Goal: Task Accomplishment & Management: Use online tool/utility

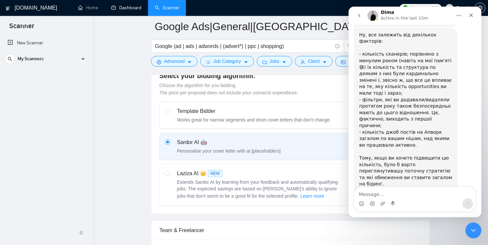
scroll to position [196, 0]
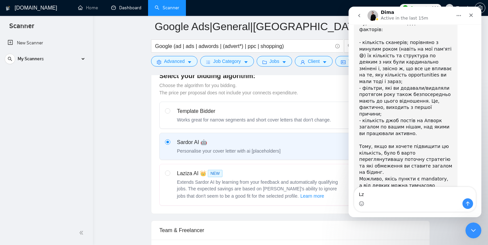
type textarea "L"
type textarea "д"
type textarea "Дякую за рекомендацію!"
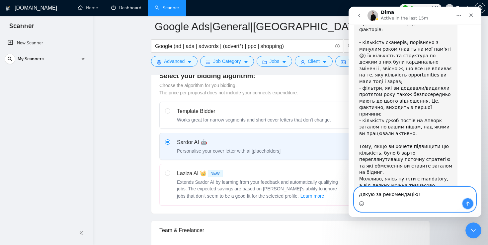
click at [466, 204] on icon "Send a message…" at bounding box center [467, 203] width 5 height 5
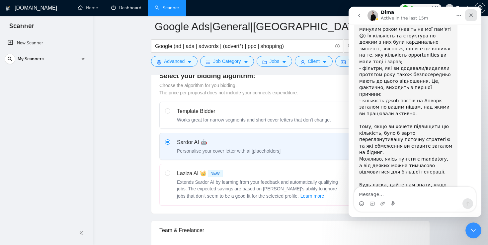
click at [470, 15] on icon "Close" at bounding box center [471, 16] width 4 height 4
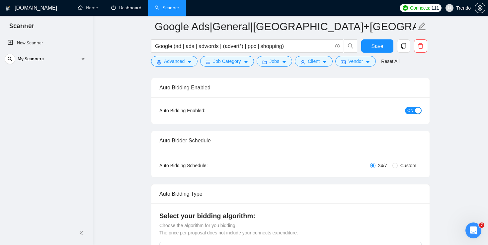
scroll to position [0, 0]
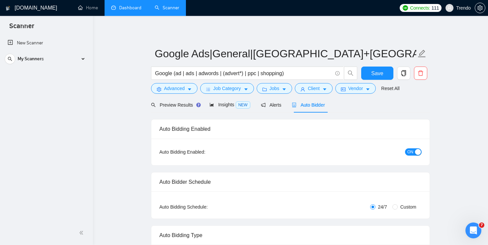
click at [134, 9] on link "Dashboard" at bounding box center [126, 8] width 30 height 6
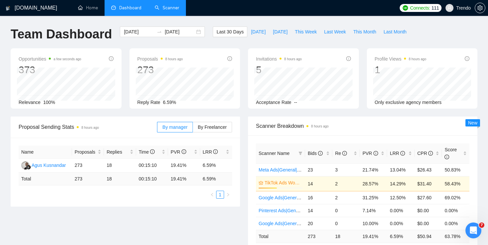
click at [169, 8] on link "Scanner" at bounding box center [167, 8] width 25 height 6
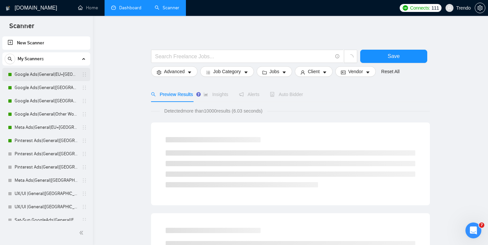
click at [61, 75] on link "Google Ads|General|EU+[GEOGRAPHIC_DATA]|" at bounding box center [46, 74] width 63 height 13
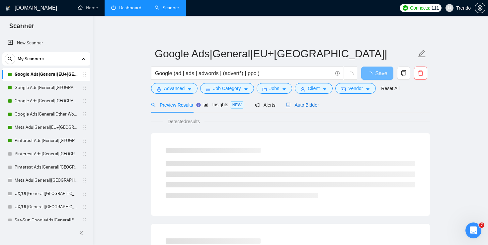
click at [316, 105] on span "Auto Bidder" at bounding box center [302, 104] width 33 height 5
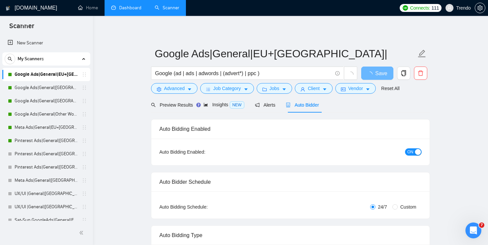
radio input "false"
radio input "true"
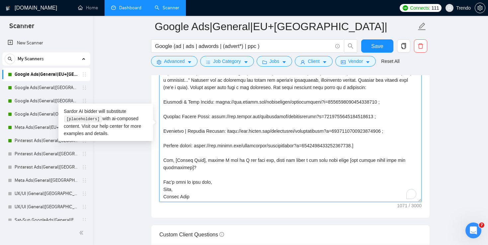
scroll to position [7, 0]
drag, startPoint x: 175, startPoint y: 167, endPoint x: 162, endPoint y: 164, distance: 13.9
click at [162, 164] on textarea "Cover letter template:" at bounding box center [290, 127] width 262 height 149
click at [194, 166] on textarea "Cover letter template:" at bounding box center [290, 127] width 262 height 149
drag, startPoint x: 194, startPoint y: 166, endPoint x: 154, endPoint y: 160, distance: 41.3
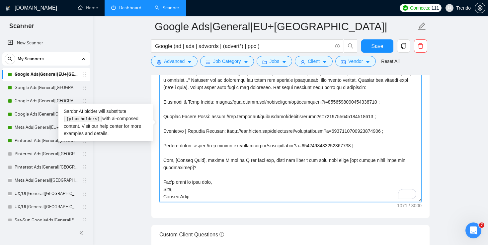
click at [154, 160] on div "Cover letter template:" at bounding box center [290, 126] width 278 height 183
click at [240, 107] on textarea "Cover letter template:" at bounding box center [290, 127] width 262 height 149
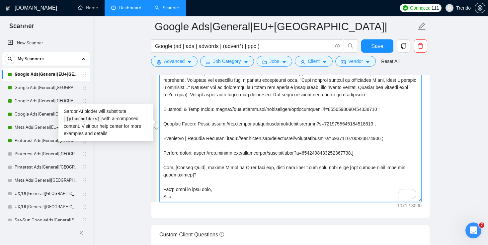
click at [282, 159] on textarea "Cover letter template:" at bounding box center [290, 127] width 262 height 149
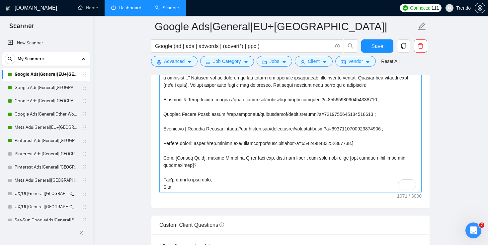
scroll to position [876, 0]
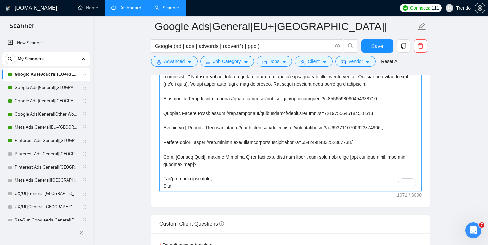
drag, startPoint x: 229, startPoint y: 168, endPoint x: 269, endPoint y: 159, distance: 40.7
click at [269, 159] on textarea "Cover letter template:" at bounding box center [290, 116] width 262 height 149
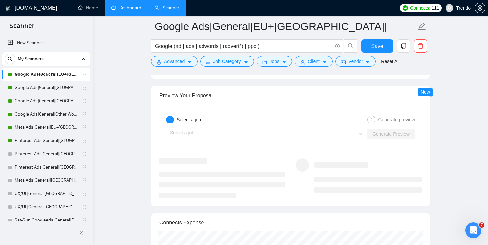
scroll to position [1360, 0]
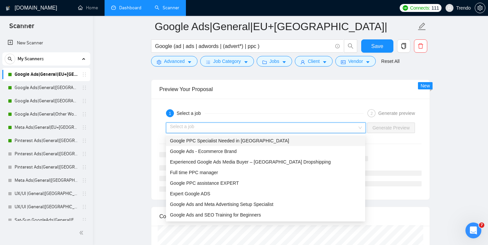
click at [200, 123] on input "search" at bounding box center [263, 128] width 187 height 10
click at [205, 141] on span "Google PPC Specialist Needed in [GEOGRAPHIC_DATA]" at bounding box center [229, 140] width 119 height 5
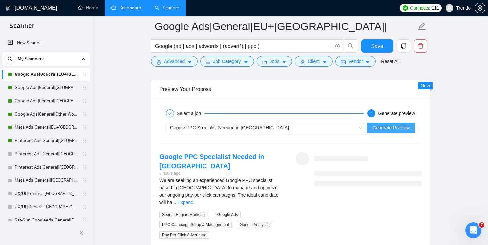
click at [399, 130] on span "Generate Preview" at bounding box center [390, 127] width 37 height 7
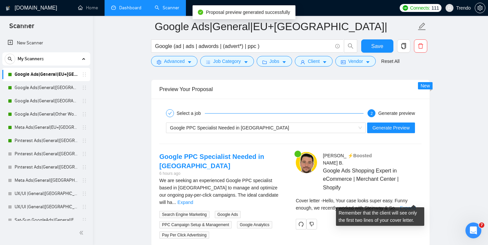
click at [411, 206] on link "Expand" at bounding box center [408, 208] width 16 height 5
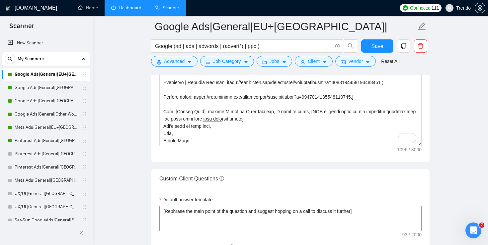
scroll to position [921, 0]
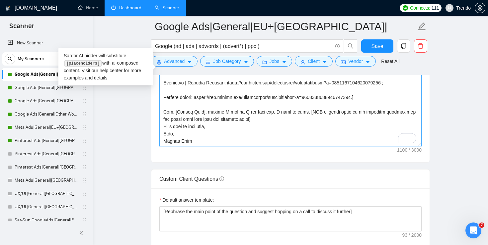
drag, startPoint x: 242, startPoint y: 120, endPoint x: 333, endPoint y: 110, distance: 91.0
click at [333, 110] on textarea "Cover letter template:" at bounding box center [290, 71] width 262 height 149
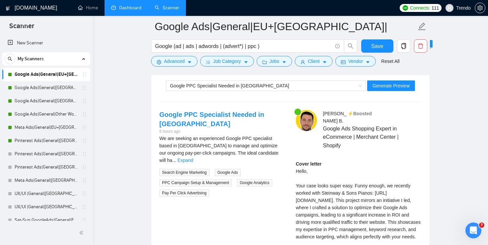
scroll to position [1390, 0]
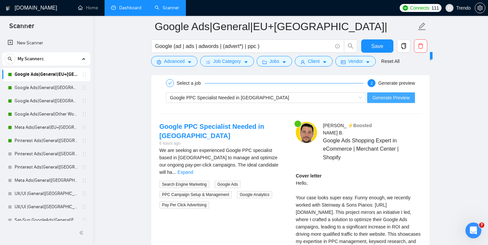
click at [400, 100] on span "Generate Preview" at bounding box center [390, 97] width 37 height 7
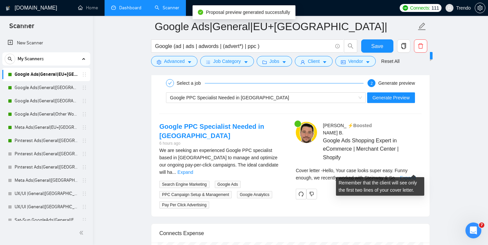
click at [413, 175] on link "Expand" at bounding box center [408, 177] width 16 height 5
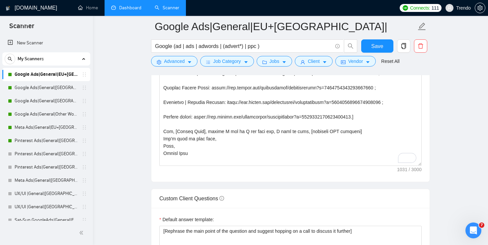
scroll to position [880, 0]
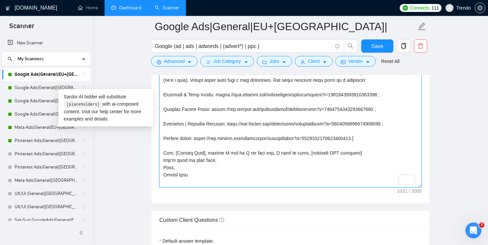
drag, startPoint x: 349, startPoint y: 153, endPoint x: 303, endPoint y: 154, distance: 46.1
click at [303, 154] on textarea "Cover letter template:" at bounding box center [290, 112] width 262 height 149
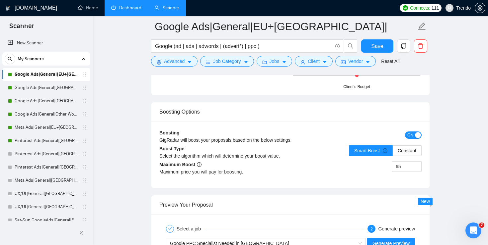
scroll to position [1250, 0]
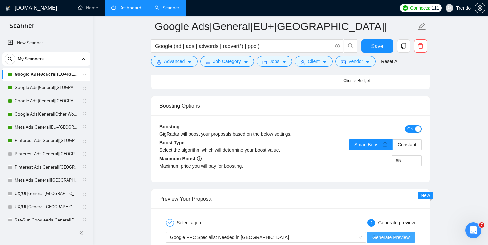
click at [378, 235] on span "Generate Preview" at bounding box center [390, 237] width 37 height 7
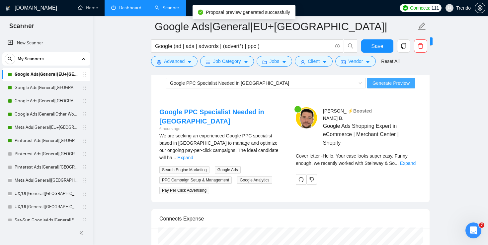
scroll to position [1405, 0]
click at [413, 161] on link "Expand" at bounding box center [408, 163] width 16 height 5
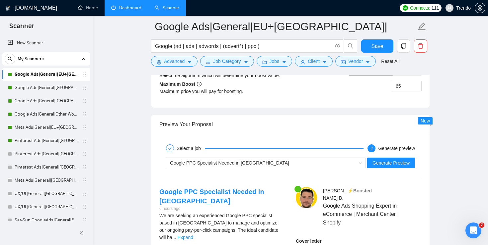
scroll to position [1335, 0]
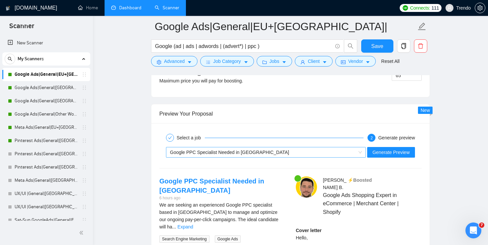
click at [273, 155] on div "Google PPC Specialist Needed in [GEOGRAPHIC_DATA]" at bounding box center [263, 153] width 186 height 10
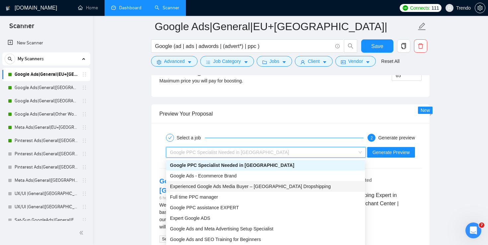
click at [213, 187] on span "Experienced Google Ads Media Buyer – [GEOGRAPHIC_DATA] Dropshipping" at bounding box center [250, 186] width 161 height 5
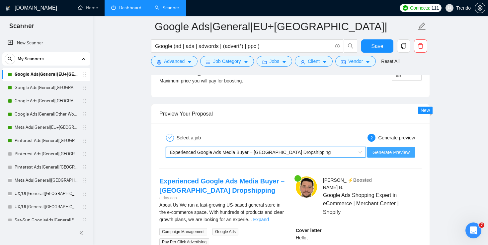
click at [399, 152] on span "Generate Preview" at bounding box center [390, 152] width 37 height 7
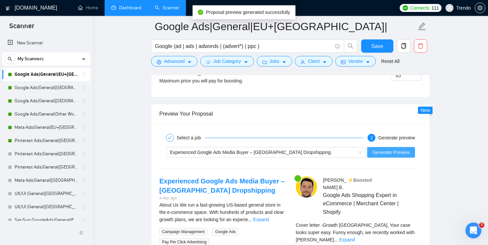
scroll to position [1359, 0]
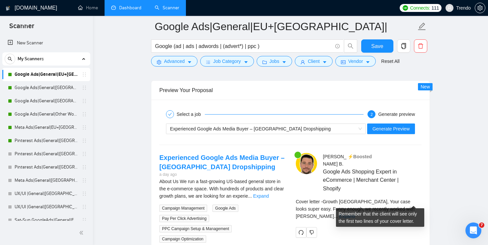
click at [355, 214] on link "Expand" at bounding box center [347, 216] width 16 height 5
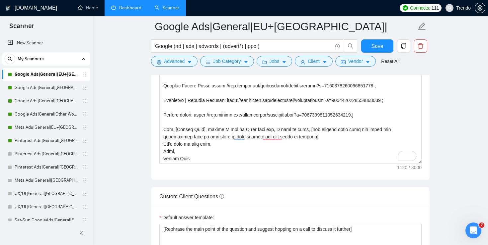
scroll to position [898, 0]
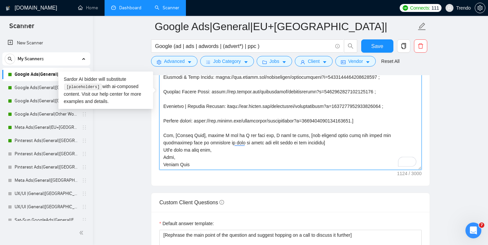
click at [291, 143] on textarea "Cover letter template:" at bounding box center [290, 95] width 262 height 149
click at [313, 137] on textarea "Cover letter template:" at bounding box center [290, 95] width 262 height 149
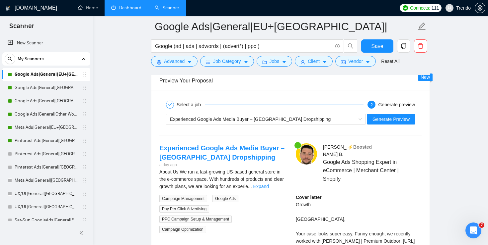
scroll to position [1368, 0]
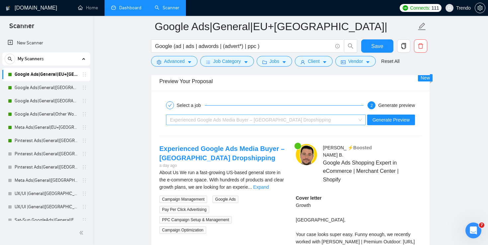
click at [335, 119] on div "Experienced Google Ads Media Buyer – [GEOGRAPHIC_DATA] Dropshipping" at bounding box center [263, 120] width 186 height 10
type textarea "[Localized greeting], [Client Name] Your case looks super easy. Funny enough, w…"
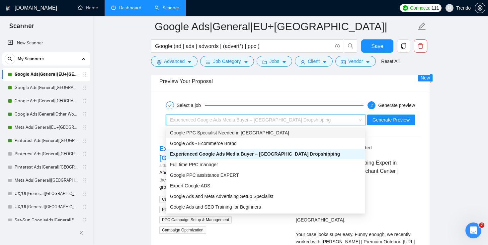
click at [239, 134] on span "Google PPC Specialist Needed in [GEOGRAPHIC_DATA]" at bounding box center [229, 132] width 119 height 5
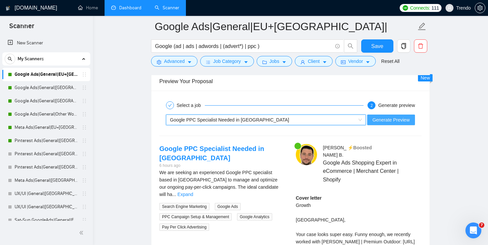
click at [385, 120] on span "Generate Preview" at bounding box center [390, 119] width 37 height 7
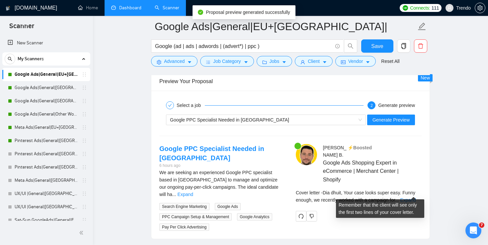
click at [416, 197] on div "Cover letter - Dia dhuit, Your case looks super easy. Funny enough, we recently…" at bounding box center [358, 198] width 126 height 19
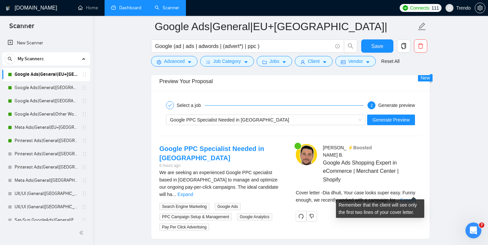
click at [414, 198] on link "Expand" at bounding box center [408, 200] width 16 height 5
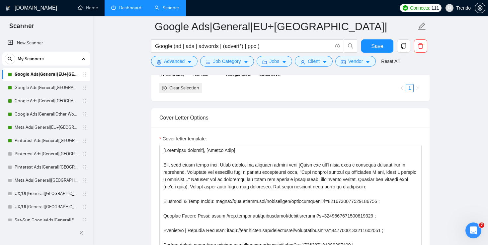
scroll to position [773, 0]
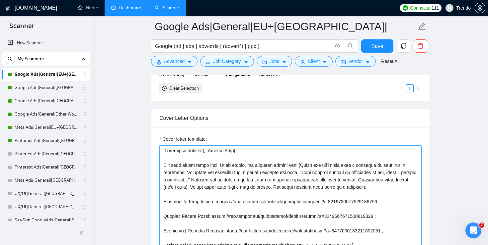
click at [289, 208] on textarea "Cover letter template:" at bounding box center [290, 220] width 262 height 149
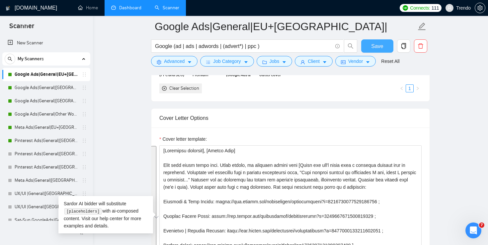
click at [374, 45] on span "Save" at bounding box center [377, 46] width 12 height 8
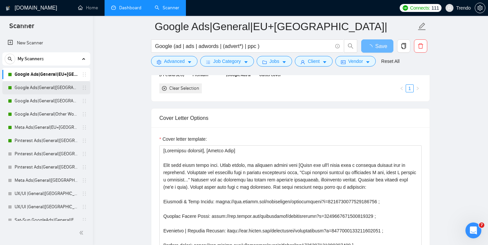
click at [54, 88] on link "Google Ads|General|[GEOGRAPHIC_DATA]+[GEOGRAPHIC_DATA]|" at bounding box center [46, 87] width 63 height 13
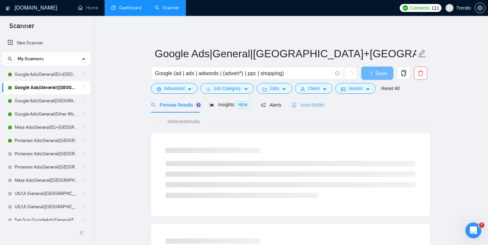
click at [301, 101] on div "Auto Bidder" at bounding box center [308, 105] width 33 height 16
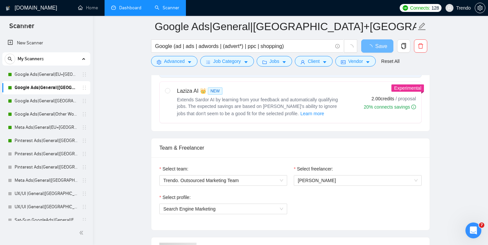
checkbox input "true"
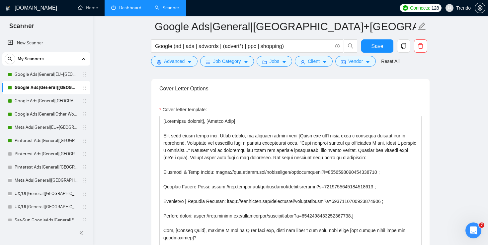
scroll to position [739, 0]
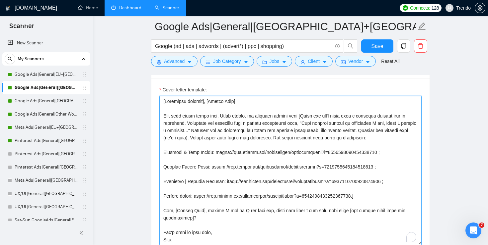
click at [298, 160] on textarea "Cover letter template:" at bounding box center [290, 170] width 262 height 149
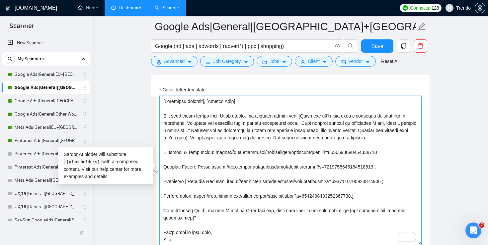
paste textarea "I need to know, [one very specific unclear point from job title and description…"
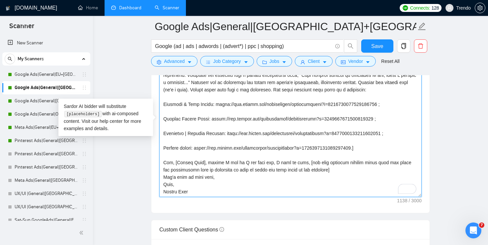
scroll to position [794, 0]
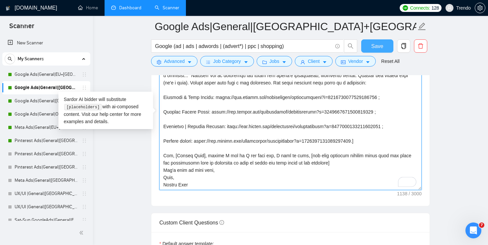
type textarea "[Localized greeting], [Client Name] Your case looks super easy. Funny enough, w…"
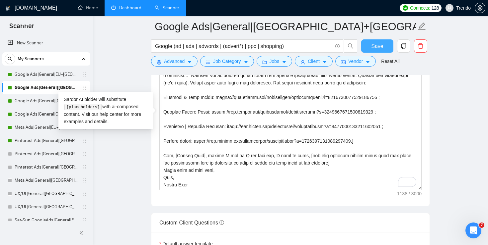
click at [378, 47] on span "Save" at bounding box center [377, 46] width 12 height 8
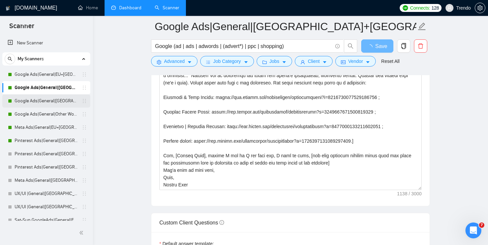
click at [30, 106] on link "Google Ads|General|[GEOGRAPHIC_DATA]|" at bounding box center [46, 101] width 63 height 13
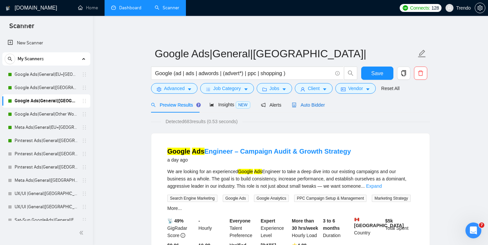
click at [304, 106] on span "Auto Bidder" at bounding box center [308, 104] width 33 height 5
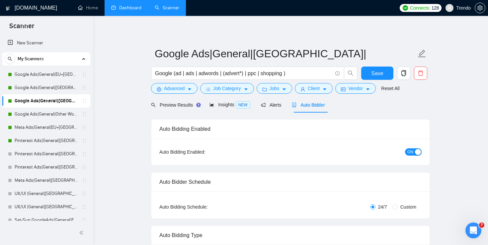
radio input "false"
radio input "true"
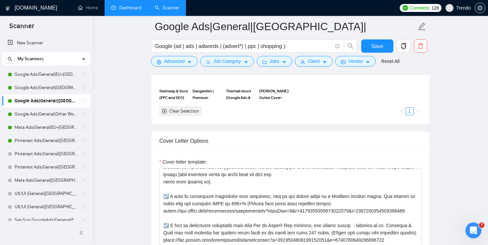
scroll to position [44, 0]
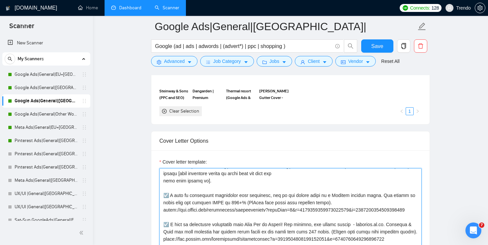
click at [287, 195] on textarea "Cover letter template:" at bounding box center [290, 242] width 262 height 149
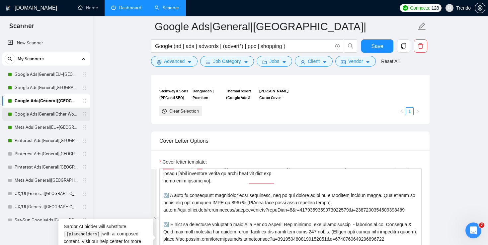
click at [36, 116] on link "Google Ads|General|Other World|" at bounding box center [46, 114] width 63 height 13
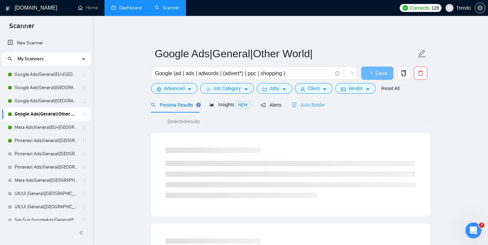
click at [315, 109] on div "Auto Bidder" at bounding box center [308, 105] width 33 height 16
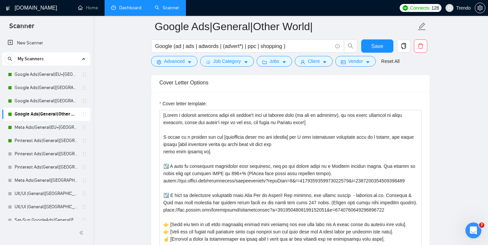
scroll to position [818, 0]
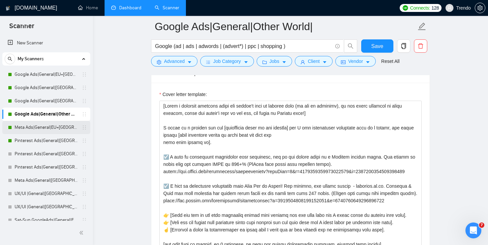
click at [56, 132] on link "Meta Ads|General|EU+[GEOGRAPHIC_DATA]|" at bounding box center [46, 127] width 63 height 13
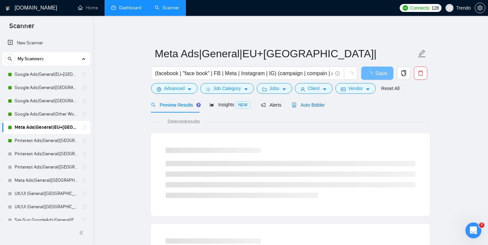
click at [321, 105] on span "Auto Bidder" at bounding box center [308, 104] width 33 height 5
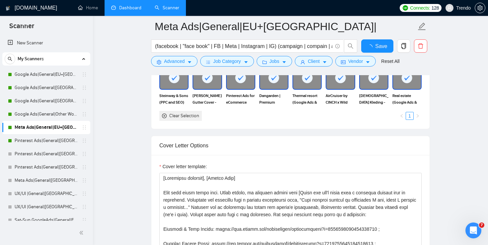
scroll to position [7, 0]
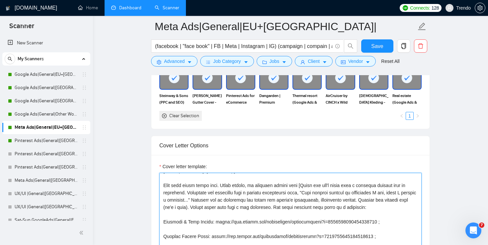
click at [262, 202] on textarea "Cover letter template:" at bounding box center [290, 247] width 262 height 149
paste textarea "I need to know, [one very specific unclear point from job title and description…"
type textarea "[Localized greeting], [Client Name] Your case looks super easy. Funny enough, w…"
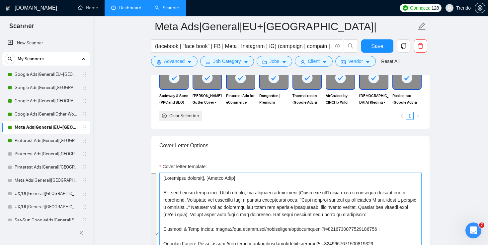
scroll to position [0, 0]
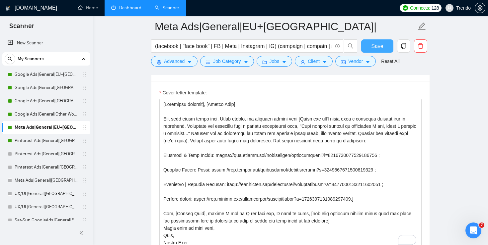
click at [374, 44] on span "Save" at bounding box center [377, 46] width 12 height 8
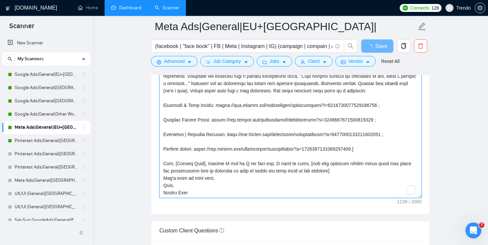
click at [344, 169] on textarea "Cover letter template:" at bounding box center [290, 123] width 262 height 149
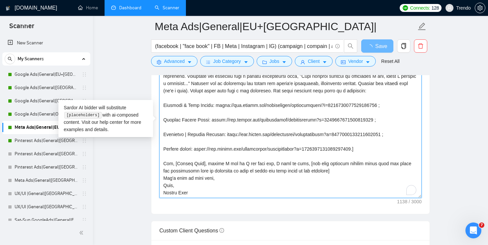
type textarea "[Localized greeting], [Client Name] Your case looks super easy. Funny enough, w…"
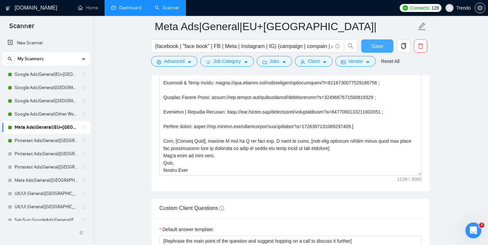
click at [371, 45] on span "Save" at bounding box center [377, 46] width 12 height 8
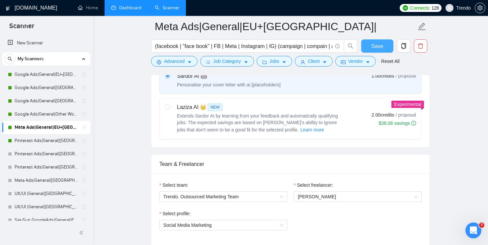
scroll to position [331, 0]
